Goal: Task Accomplishment & Management: Manage account settings

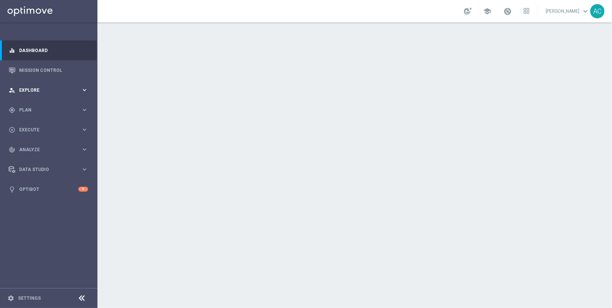
click at [44, 91] on span "Explore" at bounding box center [50, 90] width 62 height 4
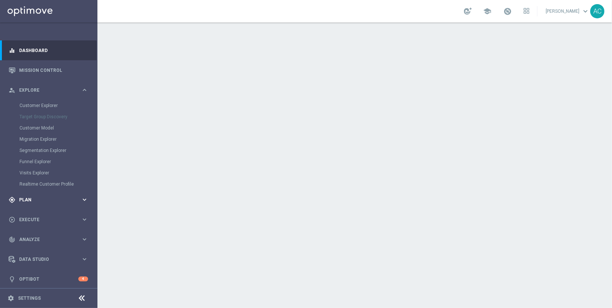
click at [35, 199] on span "Plan" at bounding box center [50, 200] width 62 height 4
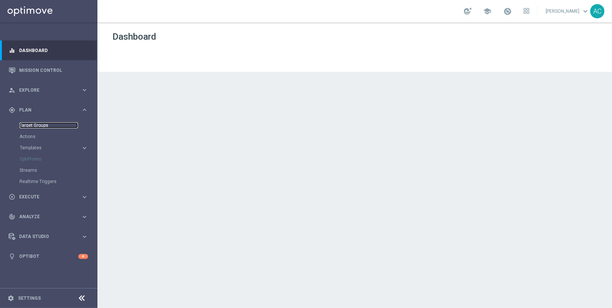
click at [32, 125] on link "Target Groups" at bounding box center [48, 125] width 58 height 6
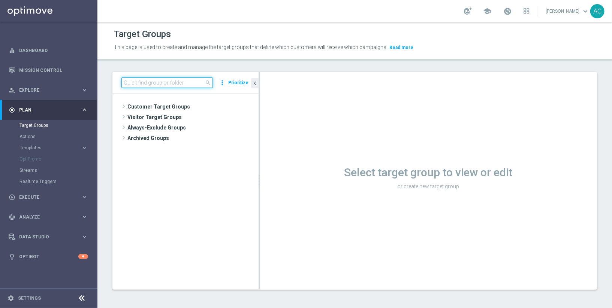
click at [163, 86] on input at bounding box center [166, 83] width 91 height 10
paste input "MX_TACTICAL_ALL"
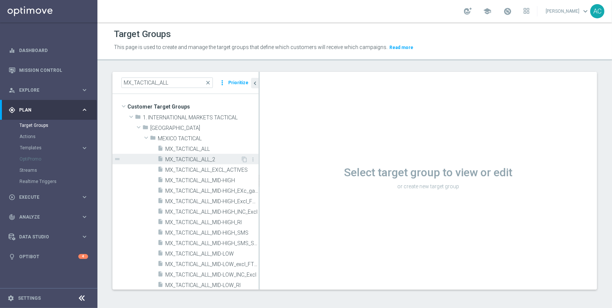
click at [200, 158] on span "MX_TACTICAL_ALL_2" at bounding box center [202, 160] width 75 height 6
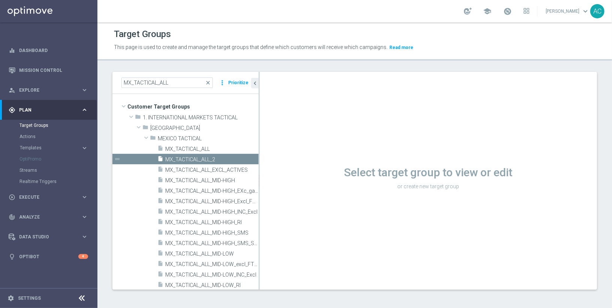
click at [260, 175] on h1 "Select target group to view or edit" at bounding box center [428, 172] width 337 height 13
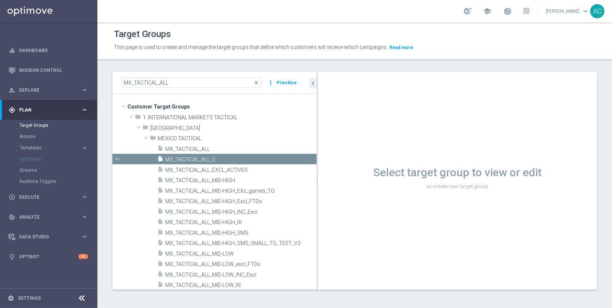
drag, startPoint x: 258, startPoint y: 175, endPoint x: 323, endPoint y: 176, distance: 64.8
click at [323, 176] on as-split "MX_TACTICAL_ALL close more_vert Prioritize Customer Target Groups library_add c…" at bounding box center [354, 181] width 484 height 218
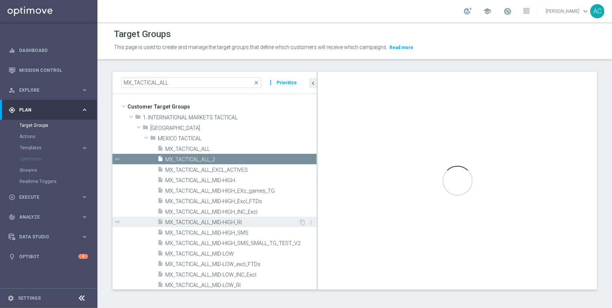
scroll to position [33, 0]
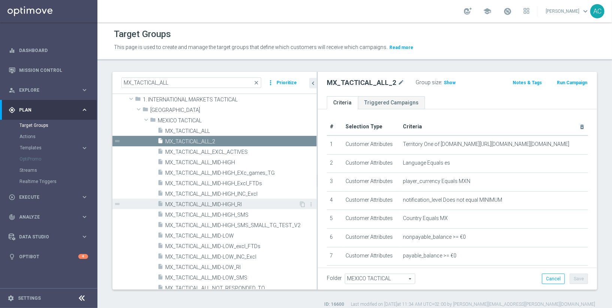
scroll to position [18, 0]
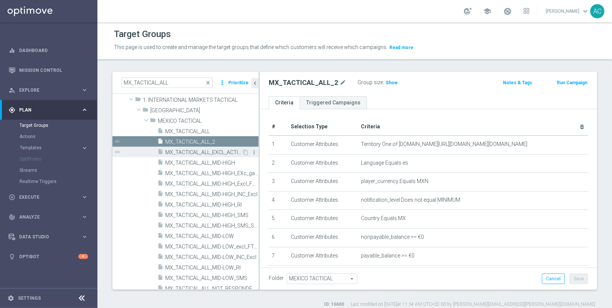
drag, startPoint x: 316, startPoint y: 160, endPoint x: 251, endPoint y: 154, distance: 65.5
click at [251, 154] on as-split "MX_TACTICAL_ALL close more_vert Prioritize Customer Target Groups library_add c…" at bounding box center [354, 181] width 484 height 218
click at [387, 82] on span "Show" at bounding box center [391, 82] width 12 height 5
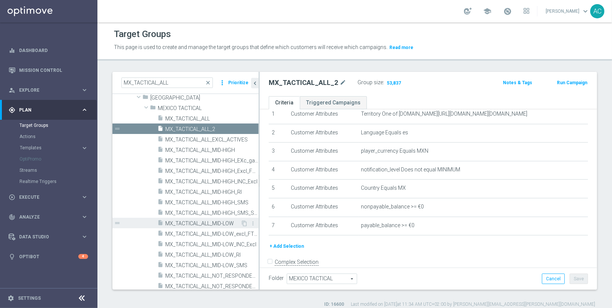
scroll to position [0, 0]
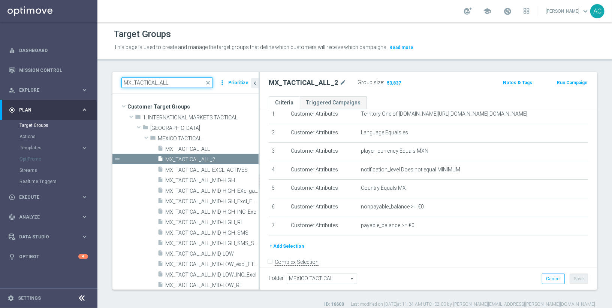
drag, startPoint x: 133, startPoint y: 84, endPoint x: 266, endPoint y: 87, distance: 133.0
click at [265, 88] on as-split "MX_TACTICAL_ALL close more_vert Prioritize Customer Target Groups library_add c…" at bounding box center [354, 181] width 484 height 218
type input "MX_"
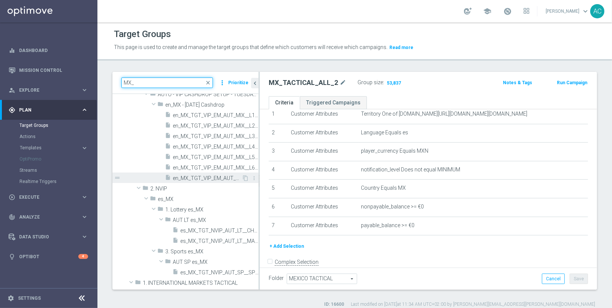
scroll to position [45, 0]
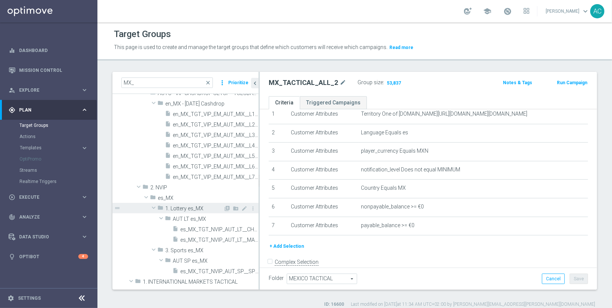
click at [179, 210] on span "1. Lottery es_MX" at bounding box center [194, 209] width 58 height 6
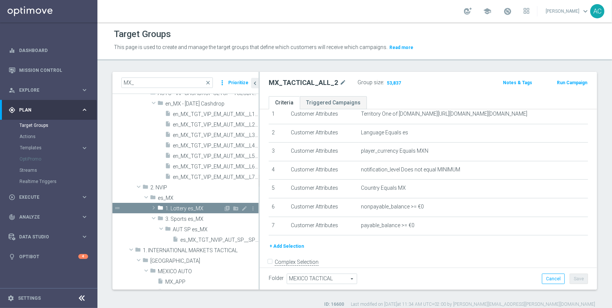
click at [191, 209] on span "1. Lottery es_MX" at bounding box center [194, 209] width 58 height 6
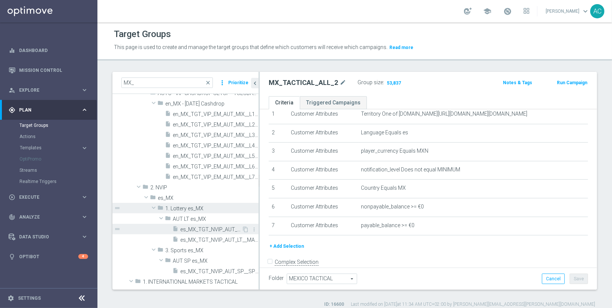
click at [204, 230] on span "es_MX_TGT_NVIP_AUT_LT__CHURN" at bounding box center [210, 230] width 61 height 6
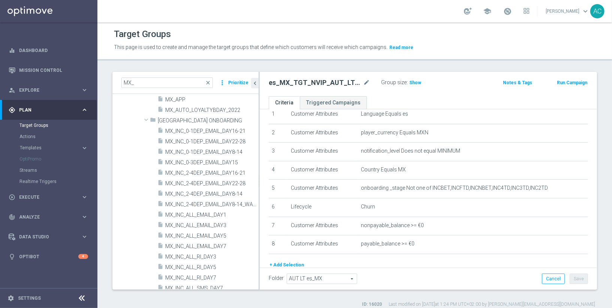
scroll to position [223, 0]
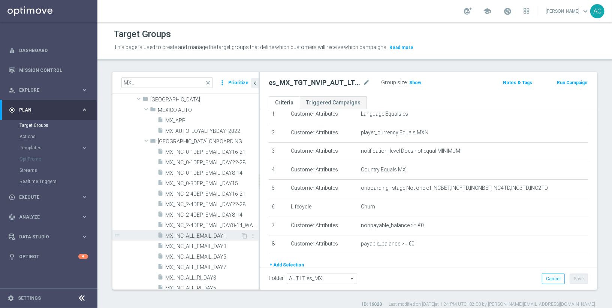
click at [222, 233] on span "MX_INC_ALL_EMAIL_DAY1" at bounding box center [202, 236] width 75 height 6
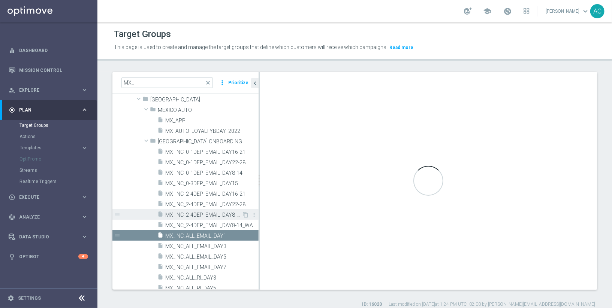
type input "[GEOGRAPHIC_DATA] ONBOARDING"
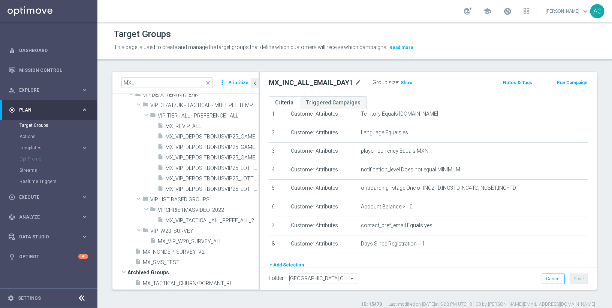
scroll to position [6, 0]
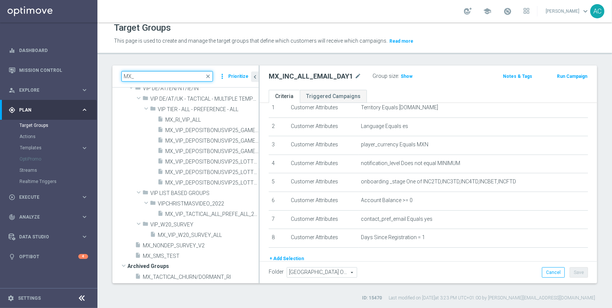
click at [168, 75] on input "MX_" at bounding box center [166, 76] width 91 height 10
type input "MX_reac"
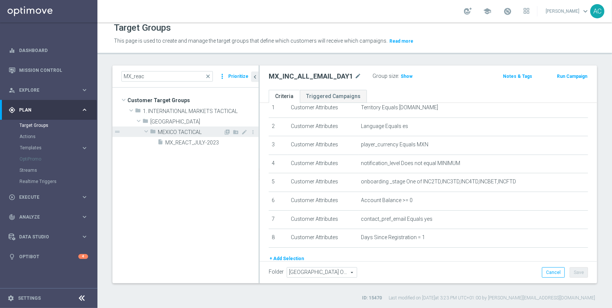
click at [199, 133] on span "MEXICO TACTICAL" at bounding box center [191, 132] width 66 height 6
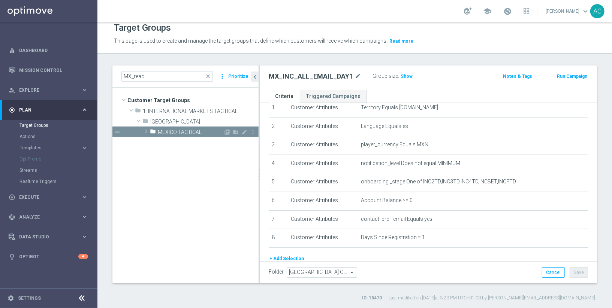
click at [199, 133] on span "MEXICO TACTICAL" at bounding box center [191, 132] width 66 height 6
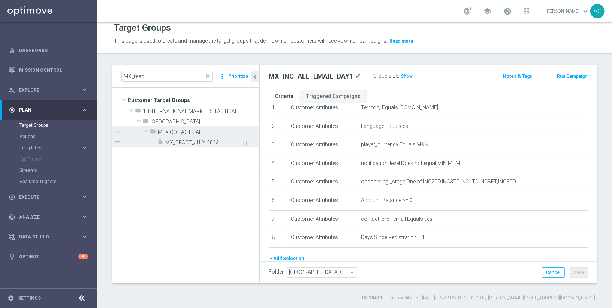
click at [211, 143] on span "MX_REACT_JULY-2023" at bounding box center [202, 143] width 75 height 6
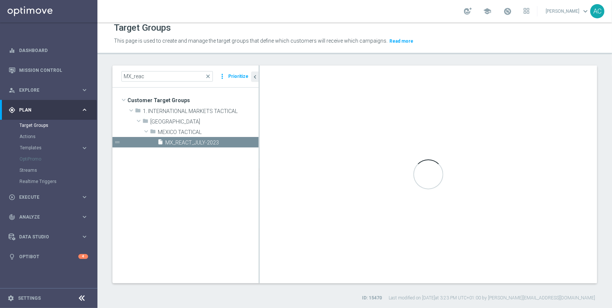
type input "MEXICO TACTICAL"
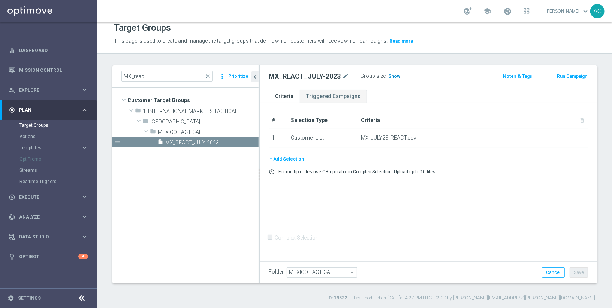
click at [395, 74] on span "Show" at bounding box center [394, 76] width 12 height 5
click at [166, 76] on input "MX_reac" at bounding box center [166, 76] width 91 height 10
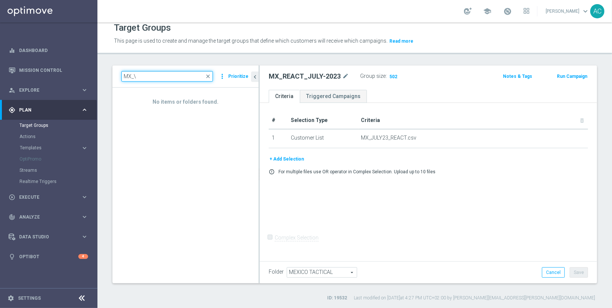
type input "MX_"
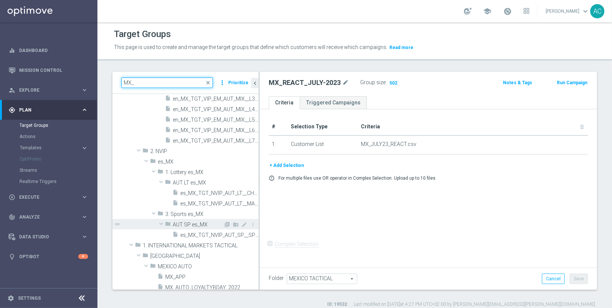
scroll to position [127, 0]
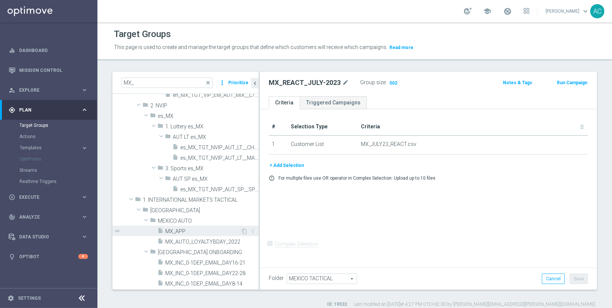
click at [196, 231] on span "MX_APP" at bounding box center [202, 231] width 75 height 6
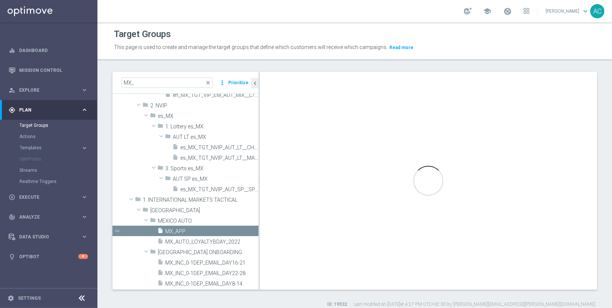
type input "MEXICO AUTO"
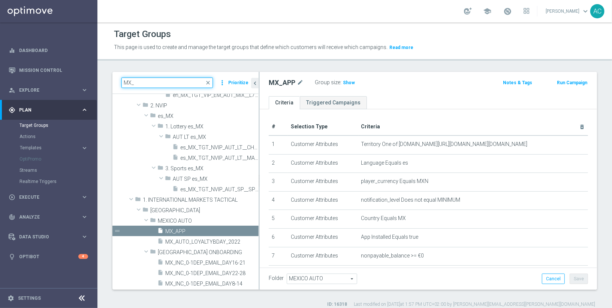
click at [154, 83] on input "MX_" at bounding box center [166, 83] width 91 height 10
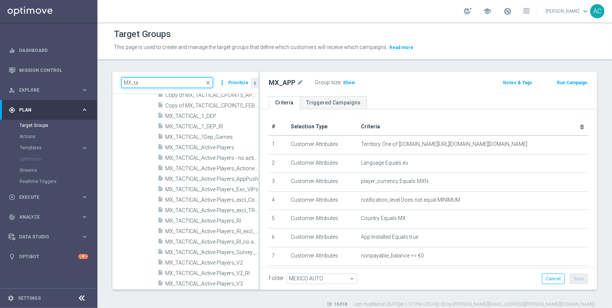
type input "MX_ta"
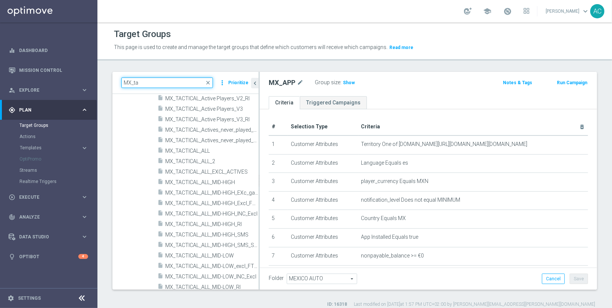
scroll to position [336, 0]
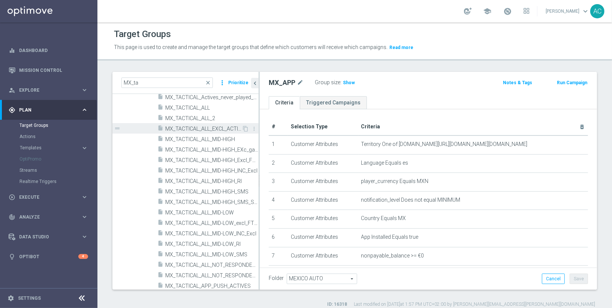
click at [218, 128] on span "MX_TACTICAL_ALL_EXCL_ACTIVES" at bounding box center [203, 129] width 76 height 6
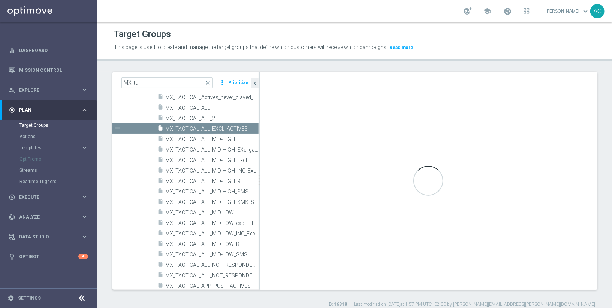
type input "MEXICO TACTICAL"
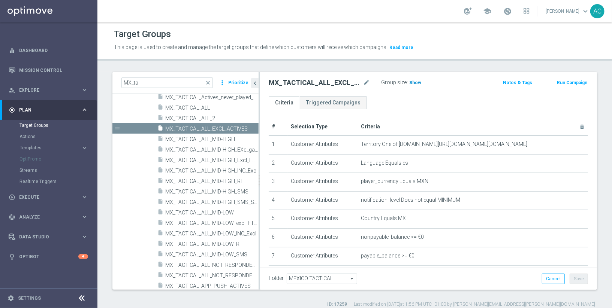
click at [412, 81] on span "Show" at bounding box center [415, 82] width 12 height 5
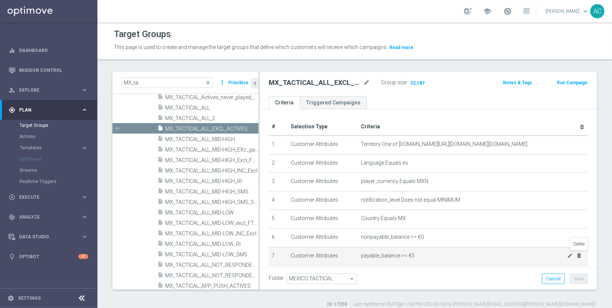
click at [578, 254] on icon "delete_forever" at bounding box center [579, 256] width 6 height 6
click at [579, 254] on icon "delete_forever" at bounding box center [579, 256] width 6 height 6
click at [577, 254] on icon "delete_forever" at bounding box center [579, 256] width 6 height 6
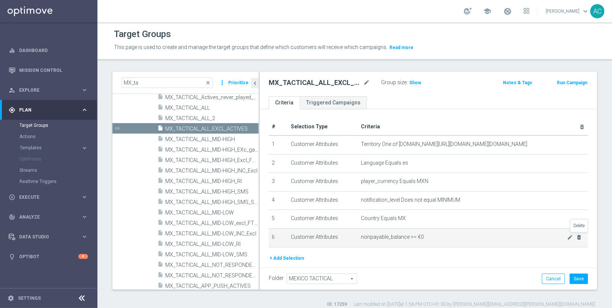
click at [579, 234] on icon "delete_forever" at bounding box center [579, 237] width 6 height 6
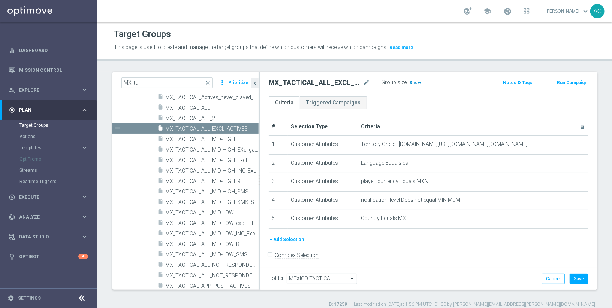
click at [412, 84] on span "Show" at bounding box center [415, 82] width 12 height 5
click at [173, 84] on input "MX_ta" at bounding box center [166, 83] width 91 height 10
paste input
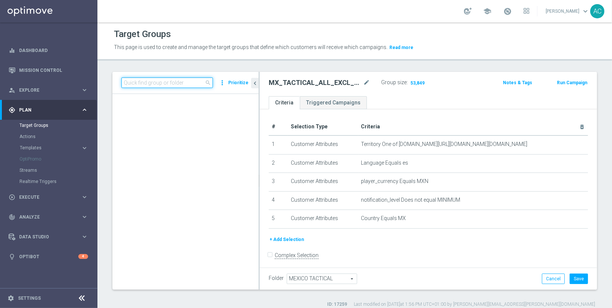
scroll to position [1431, 0]
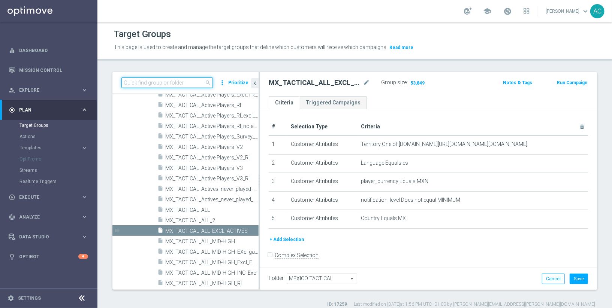
click at [166, 84] on input at bounding box center [166, 83] width 91 height 10
paste input "Commercial MX_TACTICAL_Xsell Games_HV_Actives_RI"
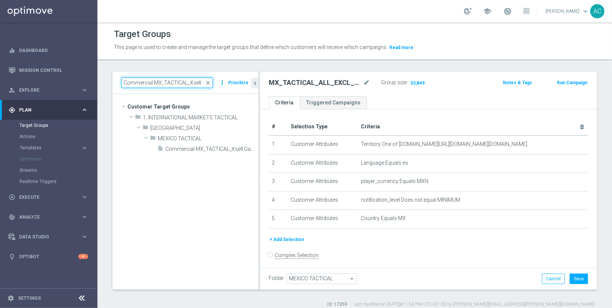
scroll to position [0, 0]
type input "Commercial MX_"
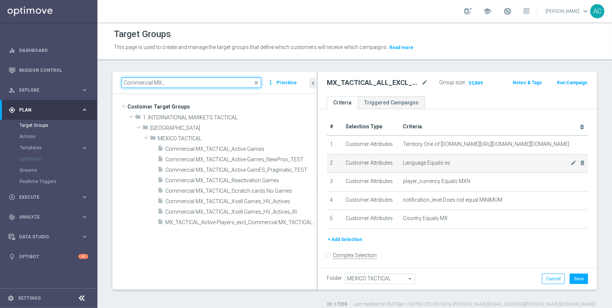
drag, startPoint x: 258, startPoint y: 156, endPoint x: 347, endPoint y: 162, distance: 88.9
click at [347, 162] on as-split "Commercial MX_ close more_vert Prioritize Customer Target Groups library_add cr…" at bounding box center [354, 181] width 484 height 218
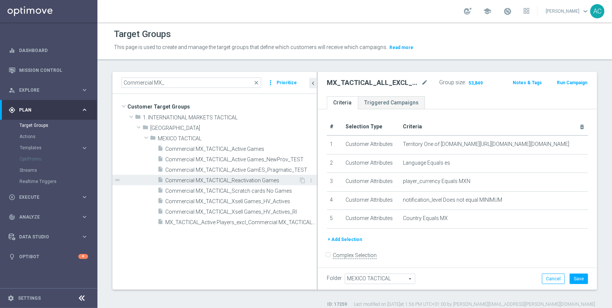
click at [271, 181] on span "Commercial MX_TACTICAL_Reactivation Games" at bounding box center [231, 181] width 133 height 6
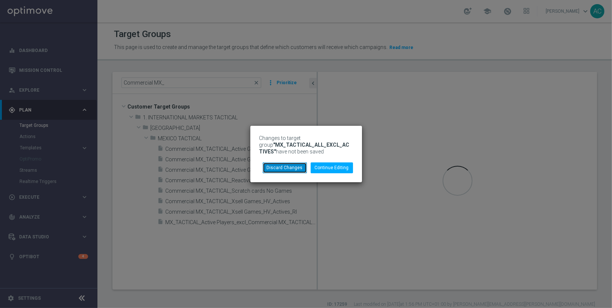
click at [289, 170] on button "Discard Changes" at bounding box center [285, 168] width 44 height 10
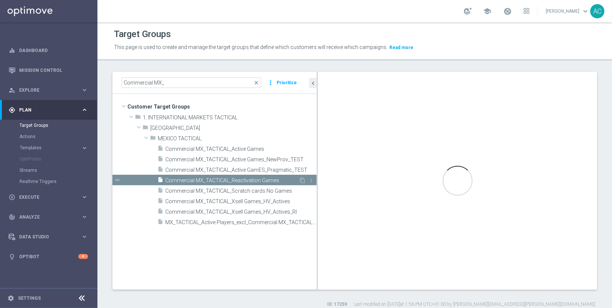
click at [247, 179] on span "Commercial MX_TACTICAL_Reactivation Games" at bounding box center [231, 181] width 133 height 6
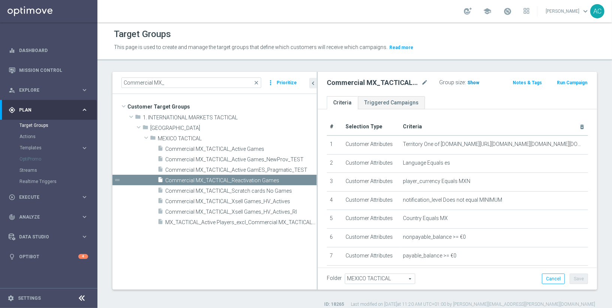
click at [472, 81] on span "Show" at bounding box center [473, 82] width 12 height 5
click at [281, 193] on span "Commercial MX_TACTICAL_Scratch cards No Games" at bounding box center [231, 191] width 133 height 6
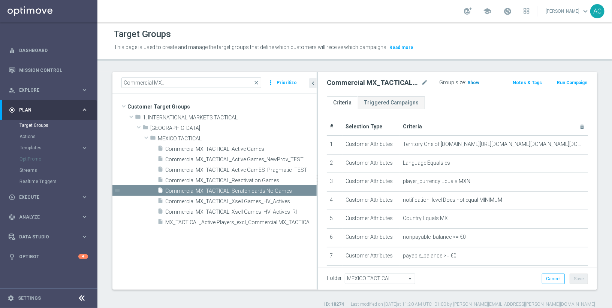
click at [476, 83] on span "Show" at bounding box center [473, 82] width 12 height 5
click at [240, 225] on div "insert_drive_file MX_TACTICAL_Active Players_excl_Commercial MX_TACTICAL_Xsell …" at bounding box center [228, 222] width 142 height 10
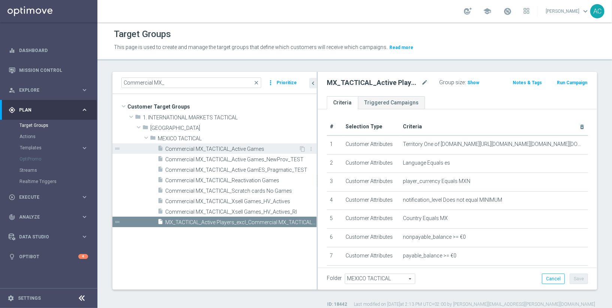
click at [252, 149] on span "Commercial MX_TACTICAL_Active Games" at bounding box center [231, 149] width 133 height 6
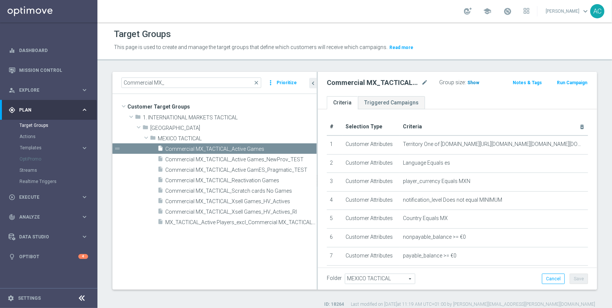
click at [472, 82] on span "Show" at bounding box center [473, 82] width 12 height 5
